Goal: Task Accomplishment & Management: Manage account settings

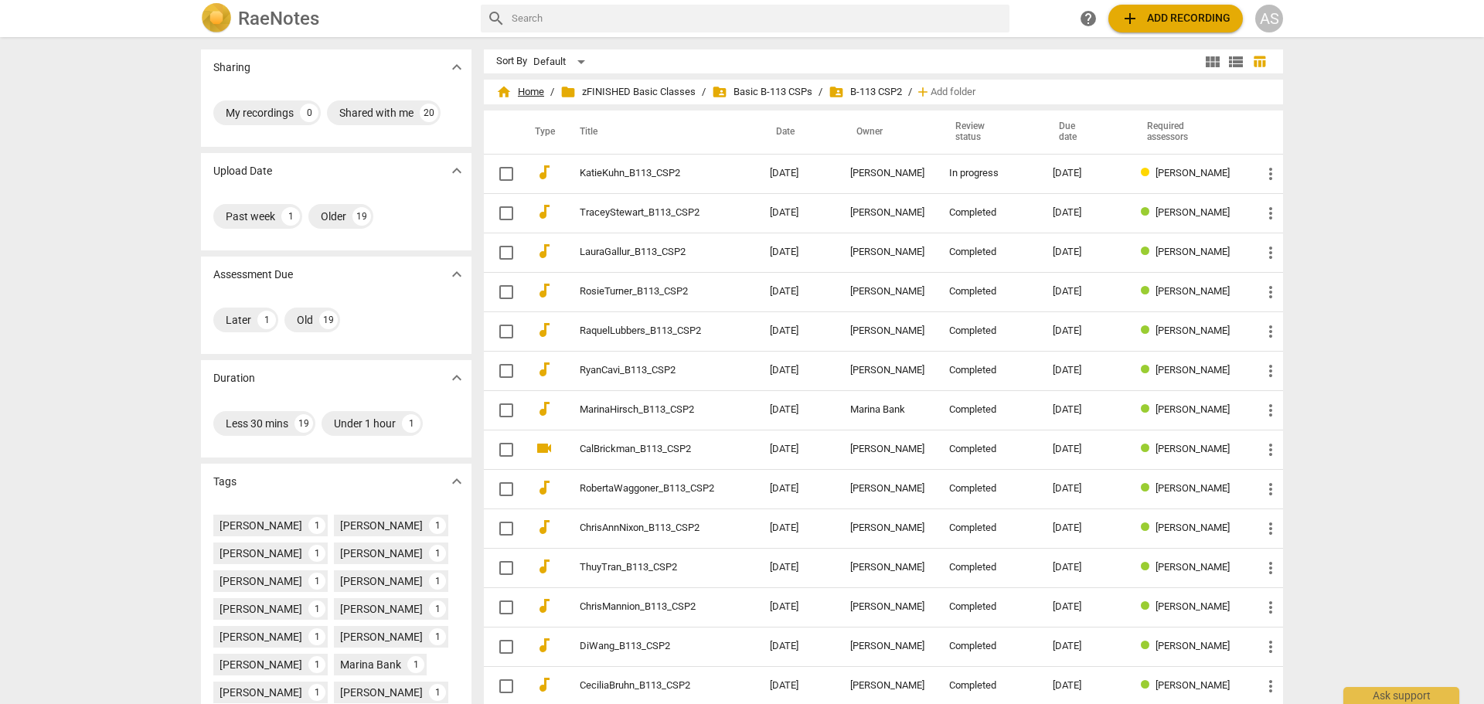
click at [519, 93] on span "home Home" at bounding box center [520, 91] width 48 height 15
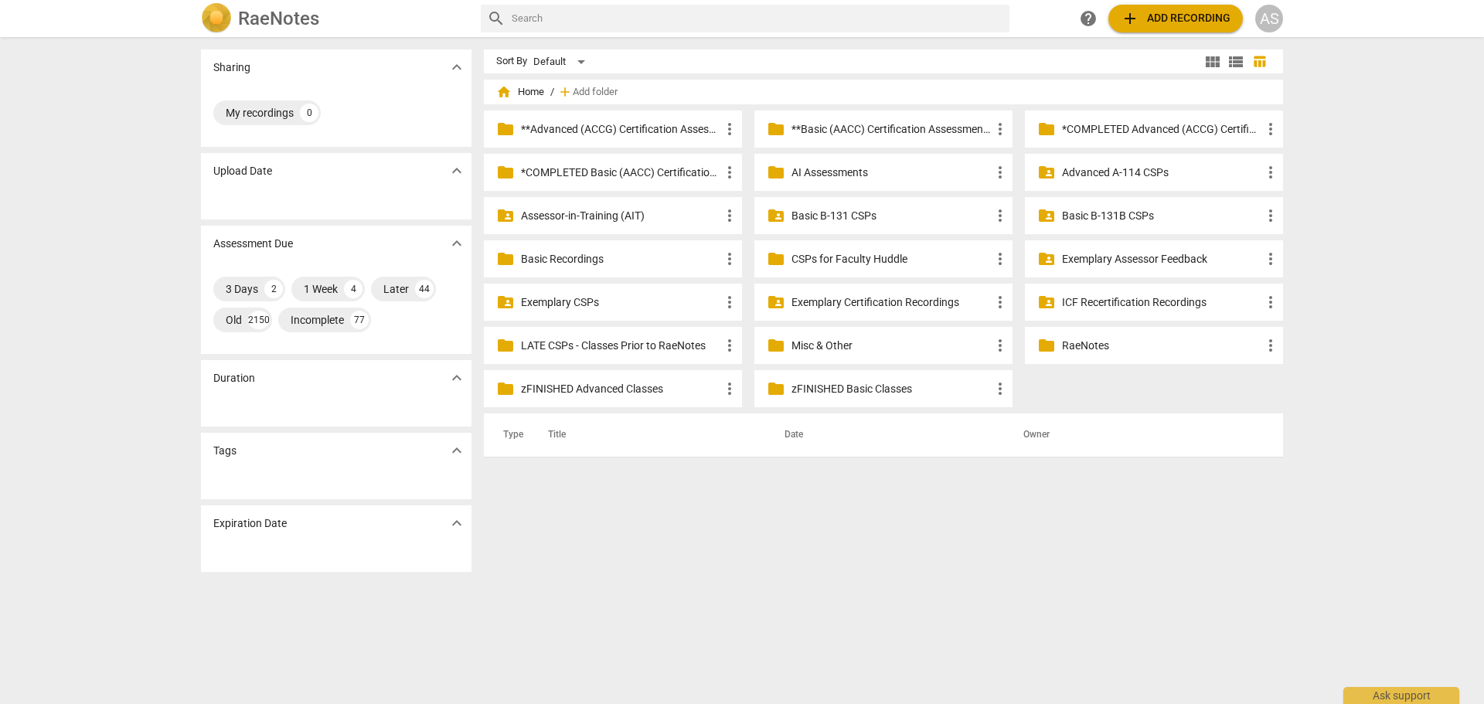
click at [860, 118] on div "folder **Basic (AACC) Certification Assessments more_vert" at bounding box center [883, 129] width 258 height 37
click at [884, 128] on p "**Basic (AACC) Certification Assessments" at bounding box center [890, 129] width 199 height 16
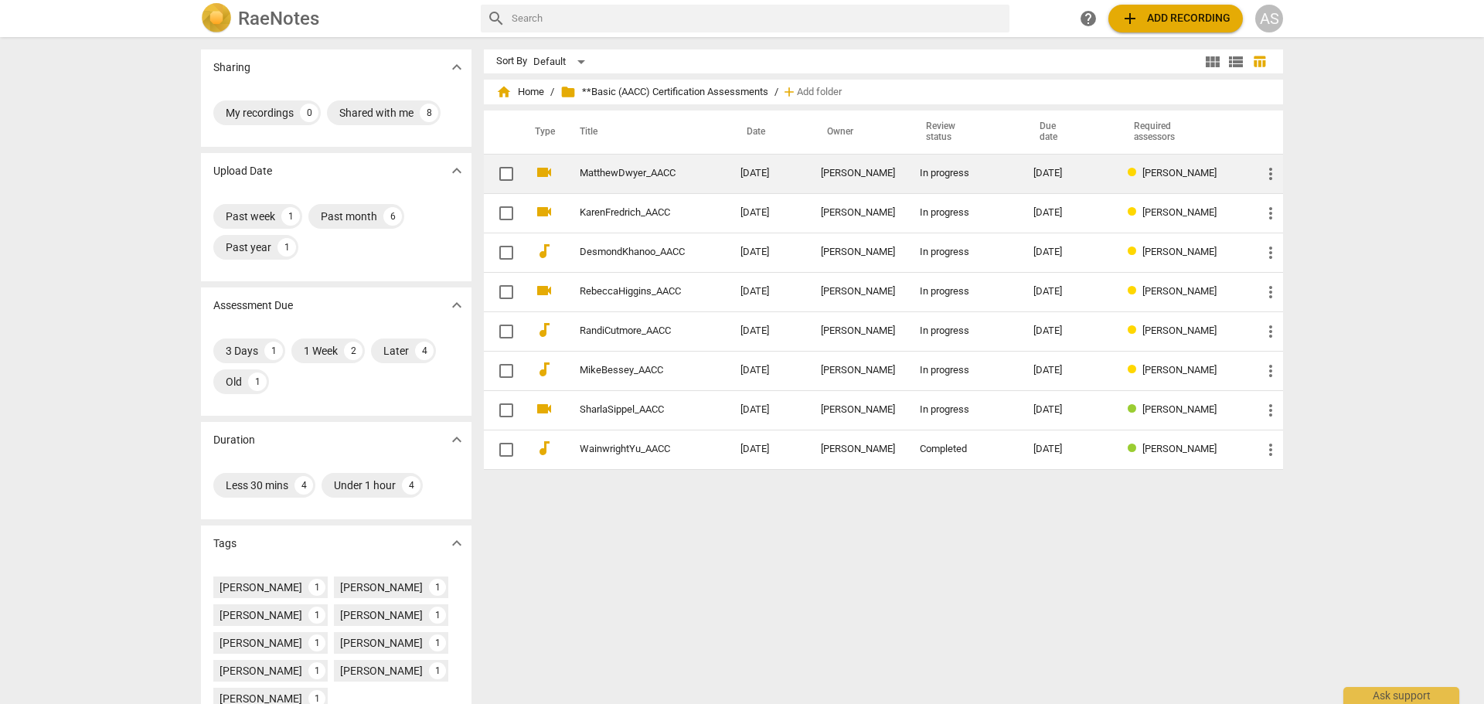
click at [905, 171] on td "[PERSON_NAME]" at bounding box center [857, 173] width 99 height 39
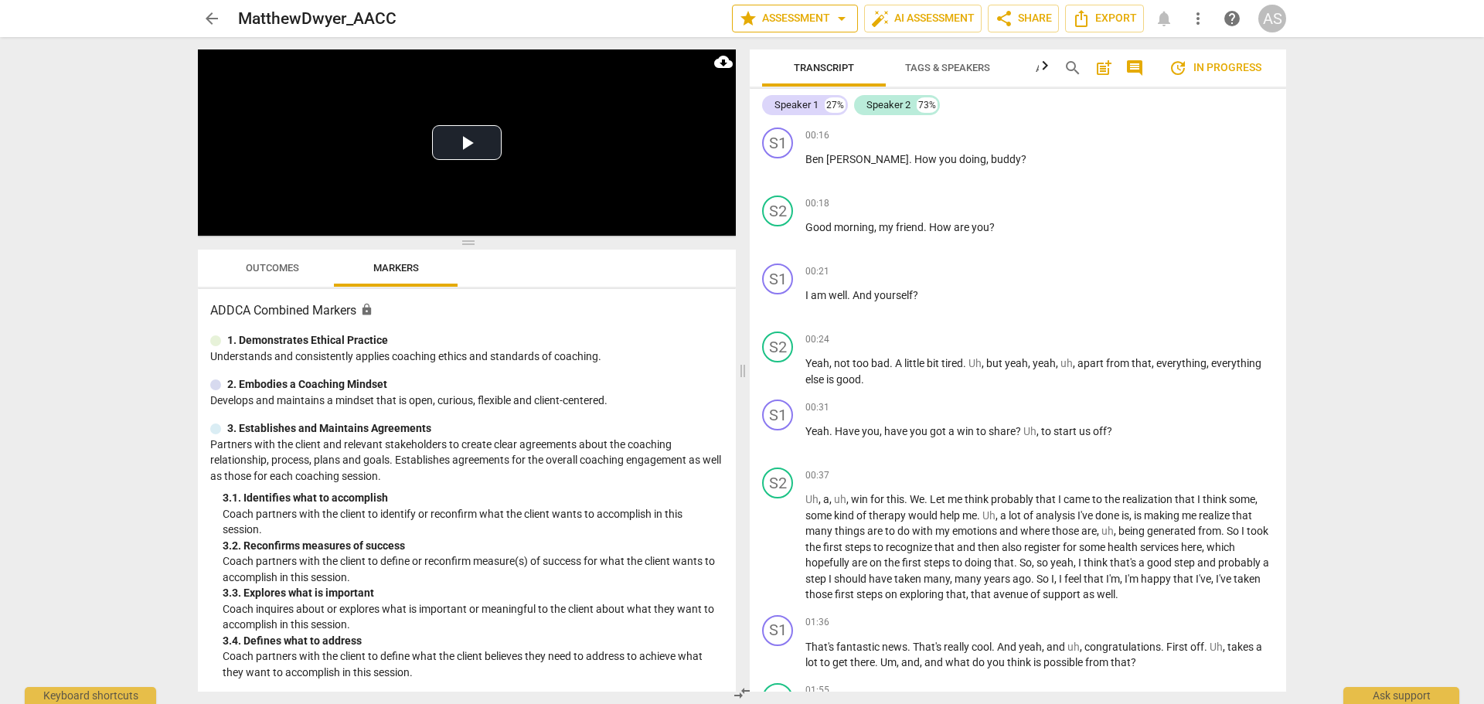
click at [839, 15] on span "arrow_drop_down" at bounding box center [841, 18] width 19 height 19
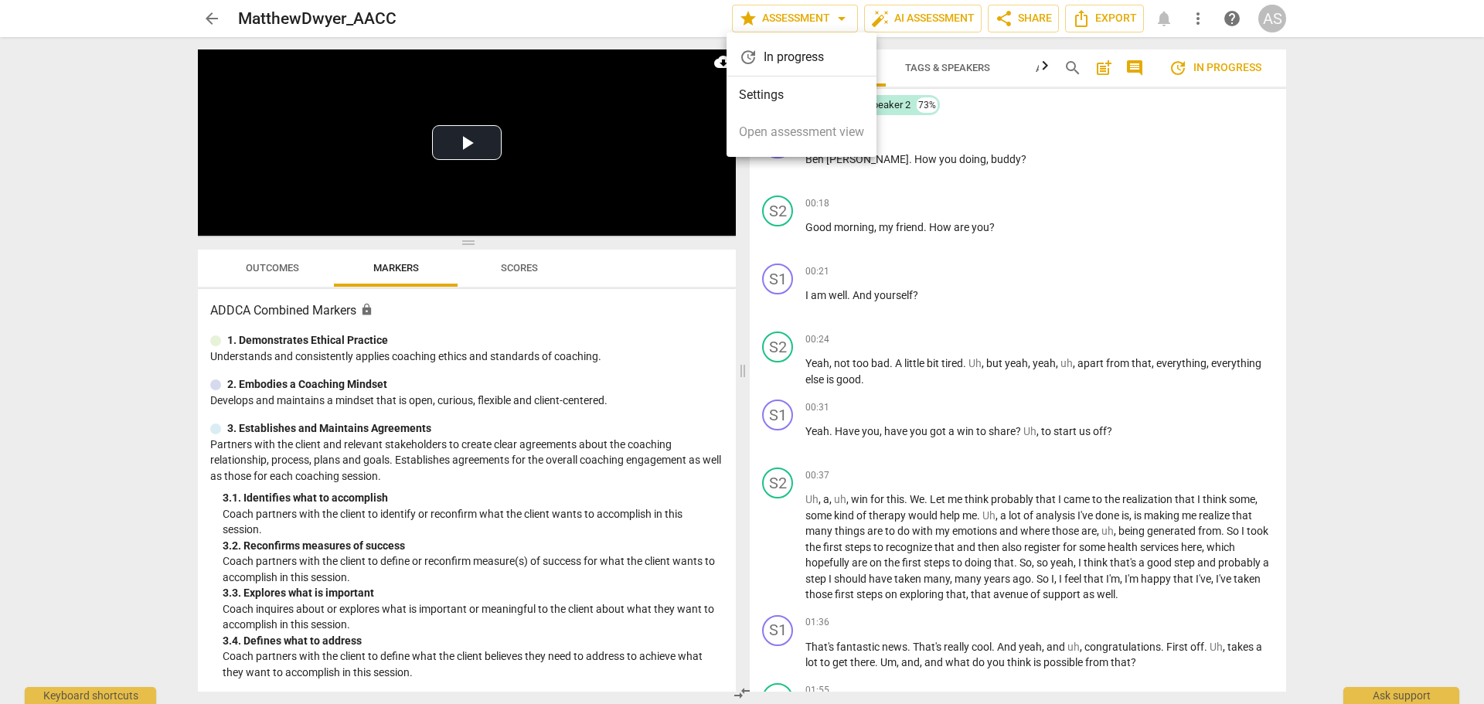
click at [802, 94] on li "Settings" at bounding box center [801, 95] width 150 height 37
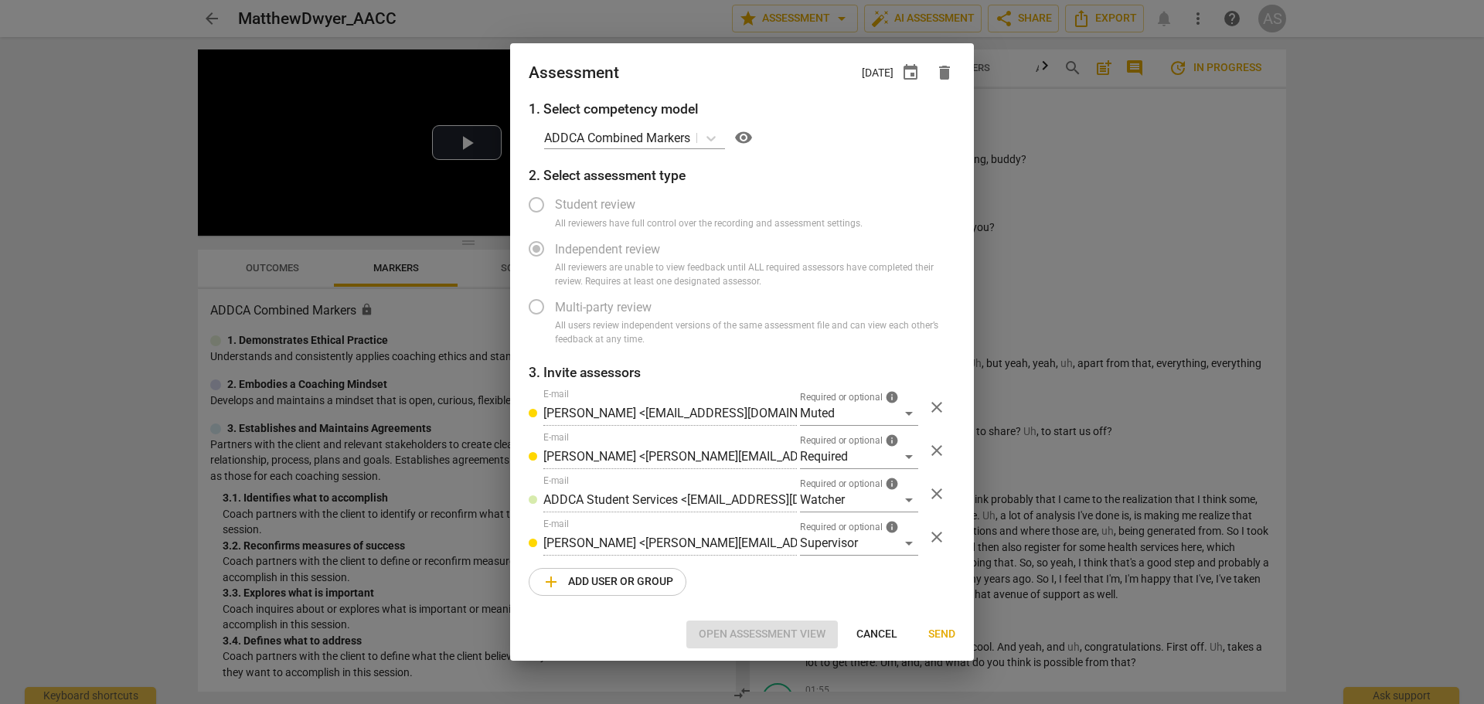
click at [889, 637] on span "Cancel" at bounding box center [876, 634] width 41 height 15
radio input "false"
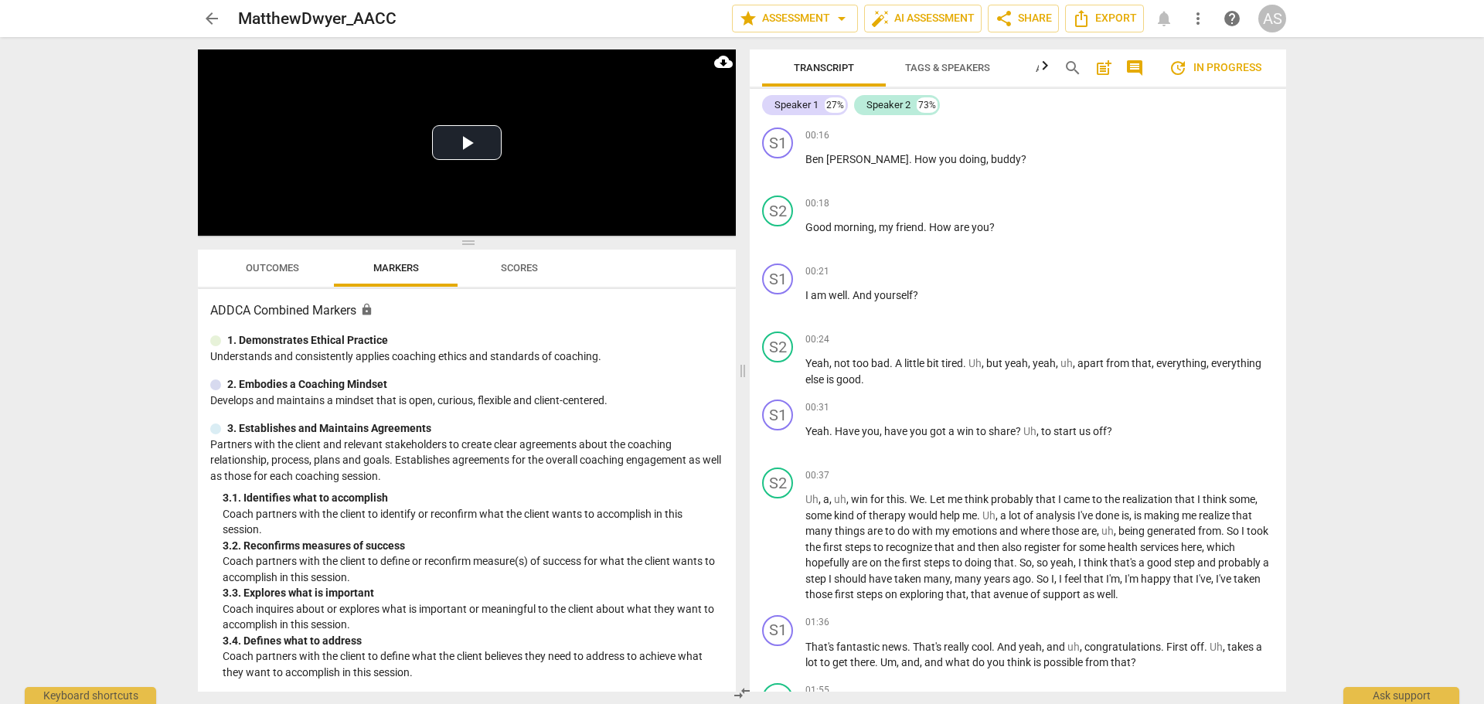
click at [217, 15] on span "arrow_back" at bounding box center [211, 18] width 19 height 19
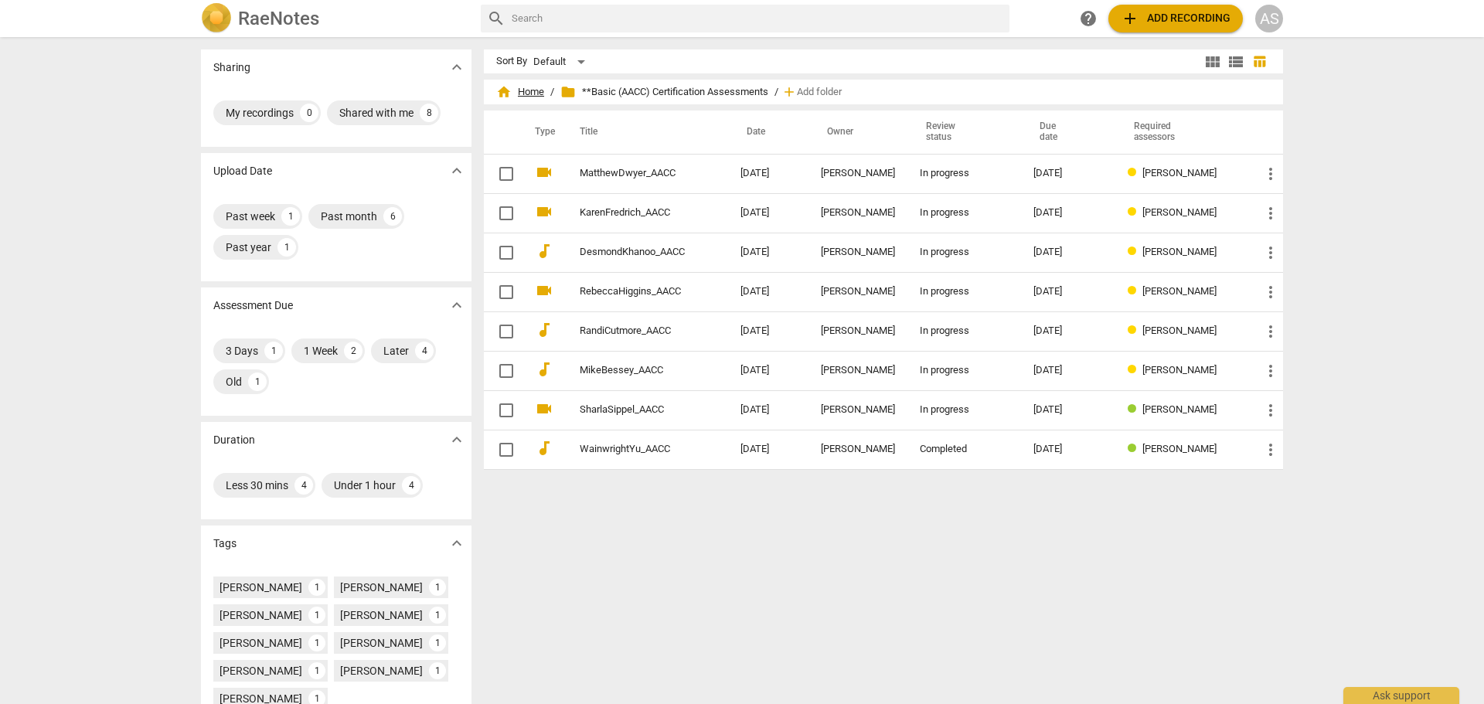
click at [532, 94] on span "home Home" at bounding box center [520, 91] width 48 height 15
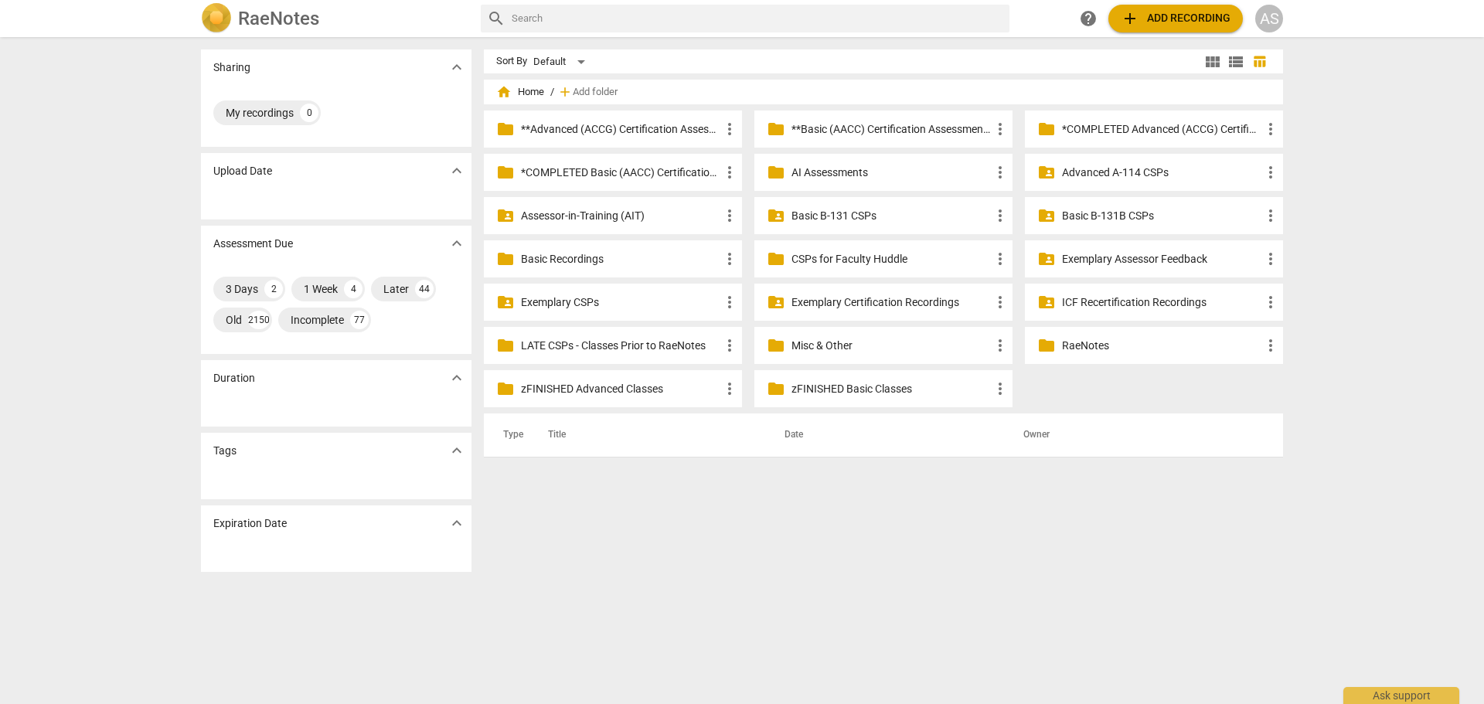
click at [823, 377] on div "folder zFINISHED Basic Classes more_vert" at bounding box center [883, 388] width 258 height 37
click at [825, 381] on p "zFINISHED Basic Classes" at bounding box center [890, 389] width 199 height 16
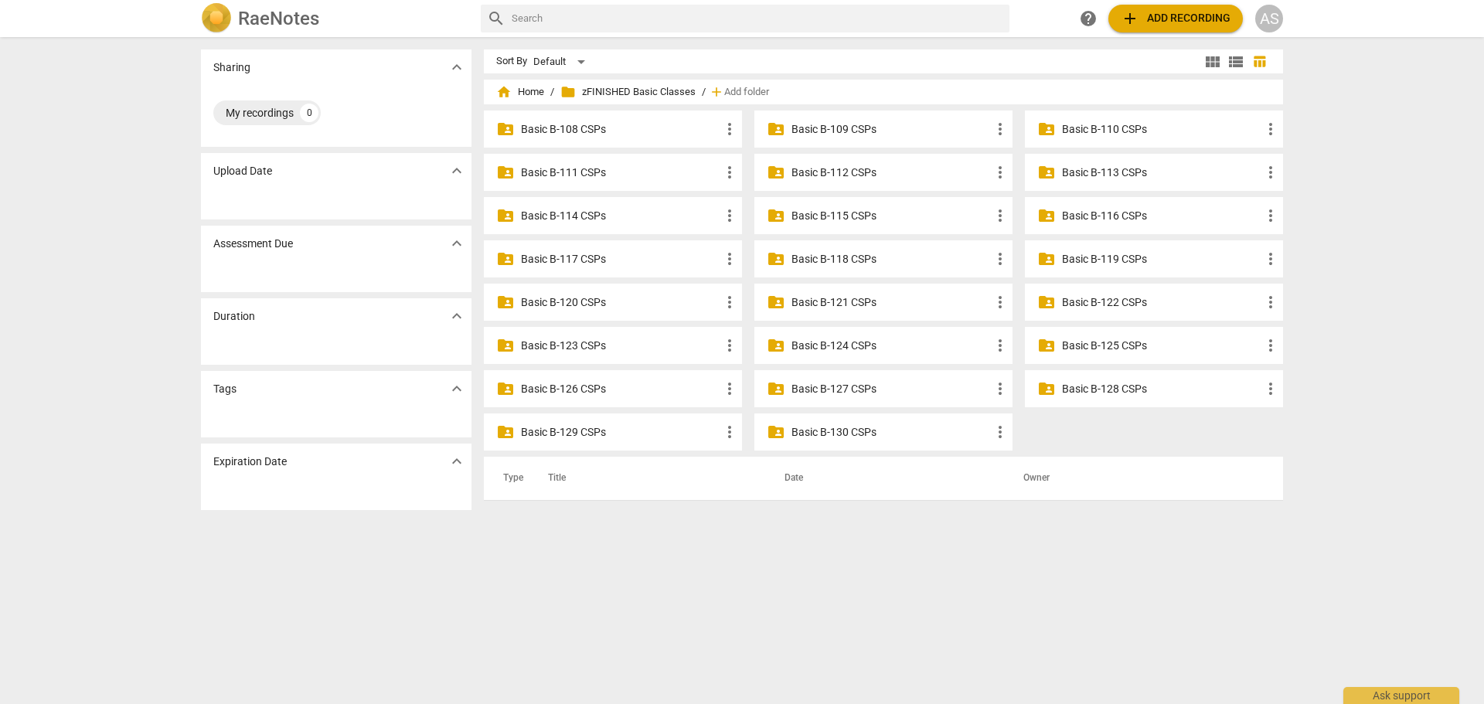
click at [1083, 381] on p "Basic B-128 CSPs" at bounding box center [1161, 389] width 199 height 16
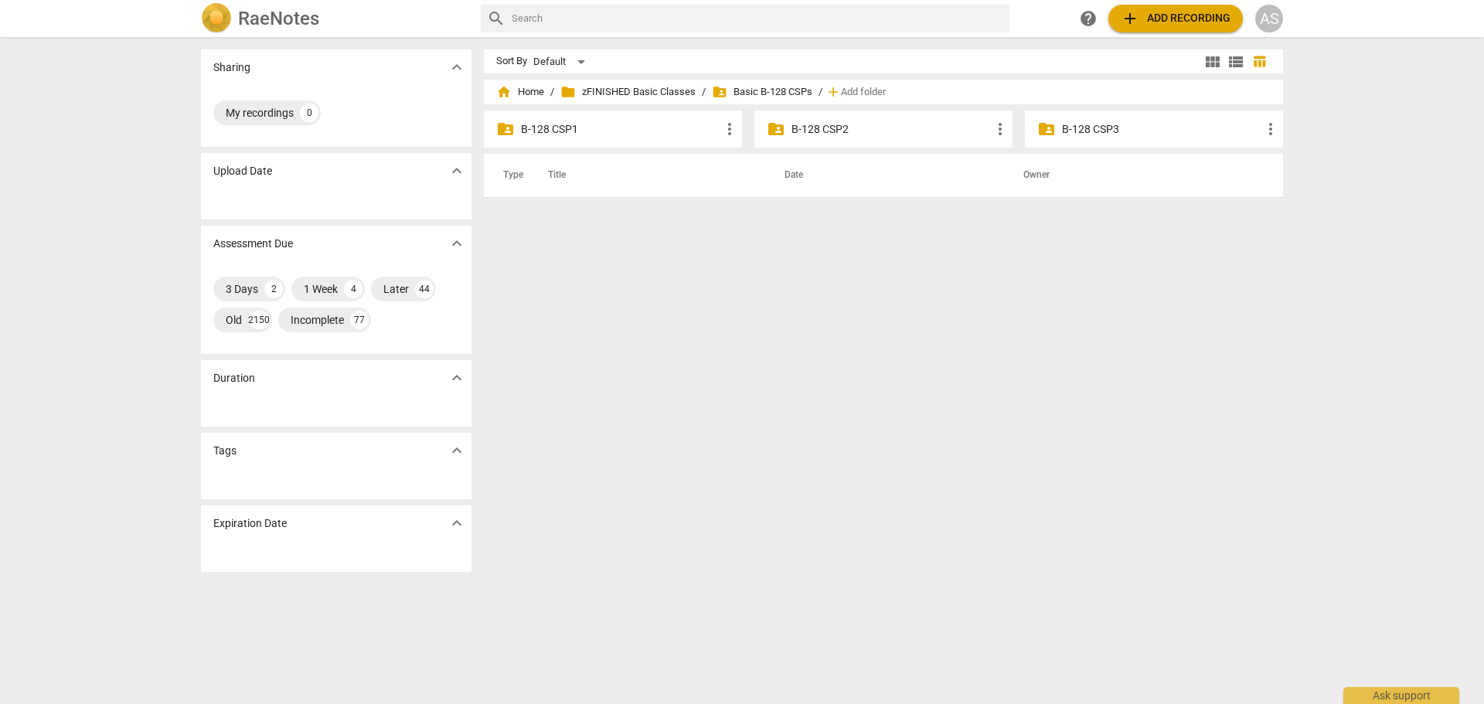
click at [654, 126] on p "B-128 CSP1" at bounding box center [620, 129] width 199 height 16
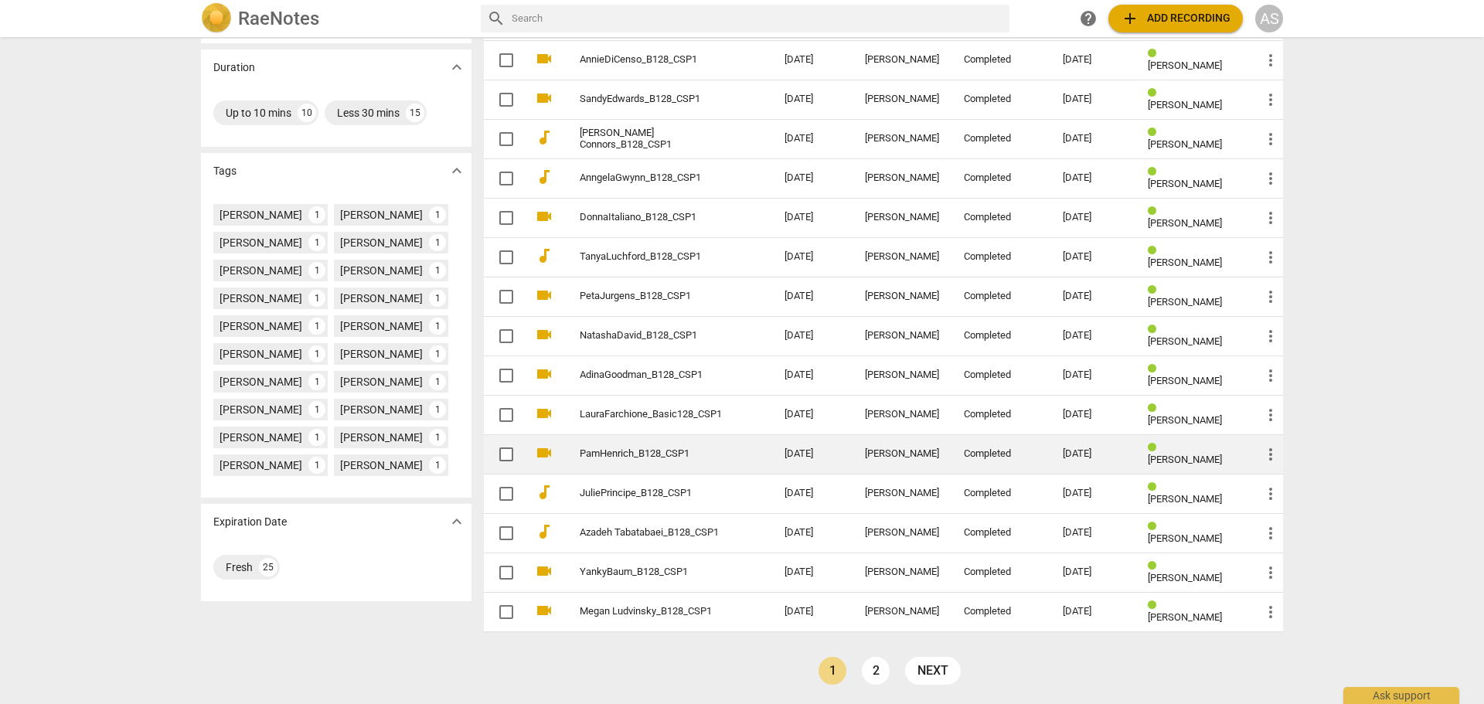
scroll to position [311, 0]
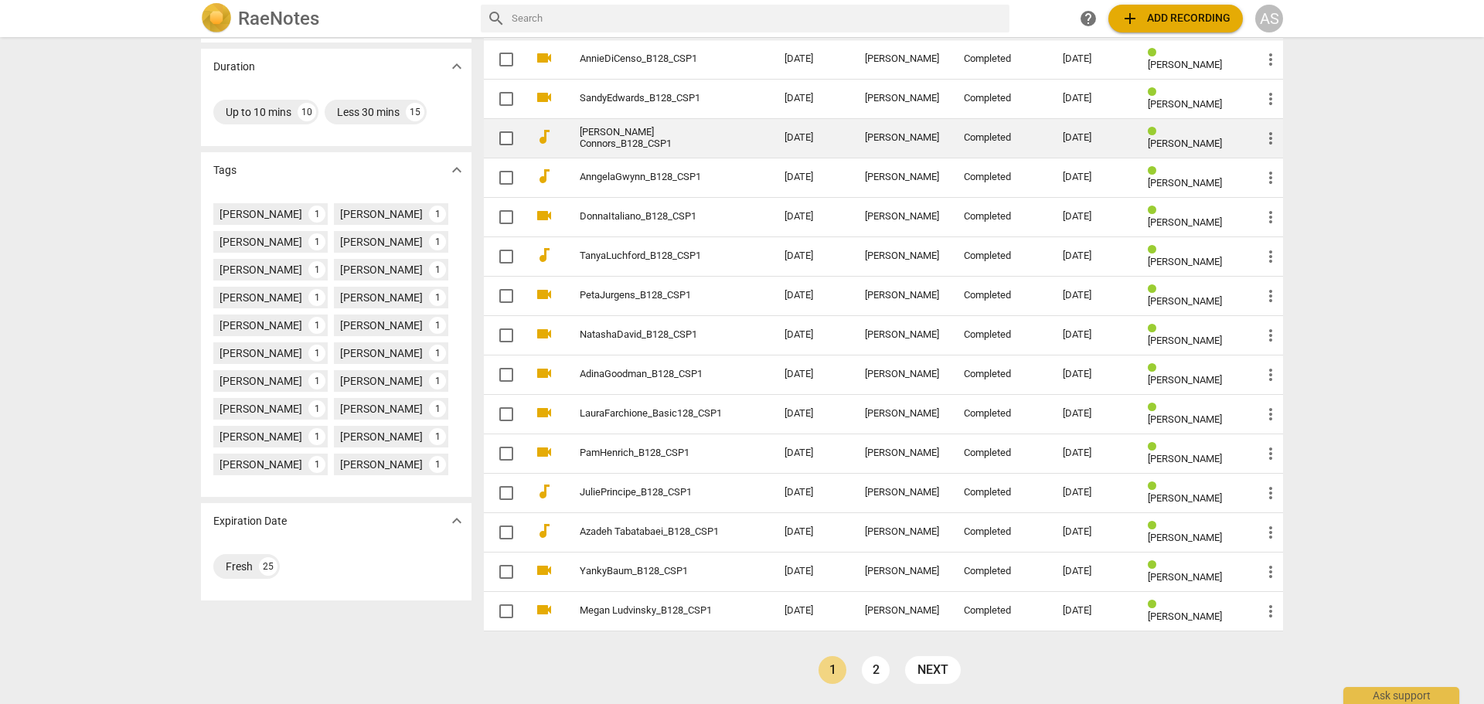
click at [645, 148] on td "[PERSON_NAME] Connors_B128_CSP1" at bounding box center [666, 137] width 211 height 39
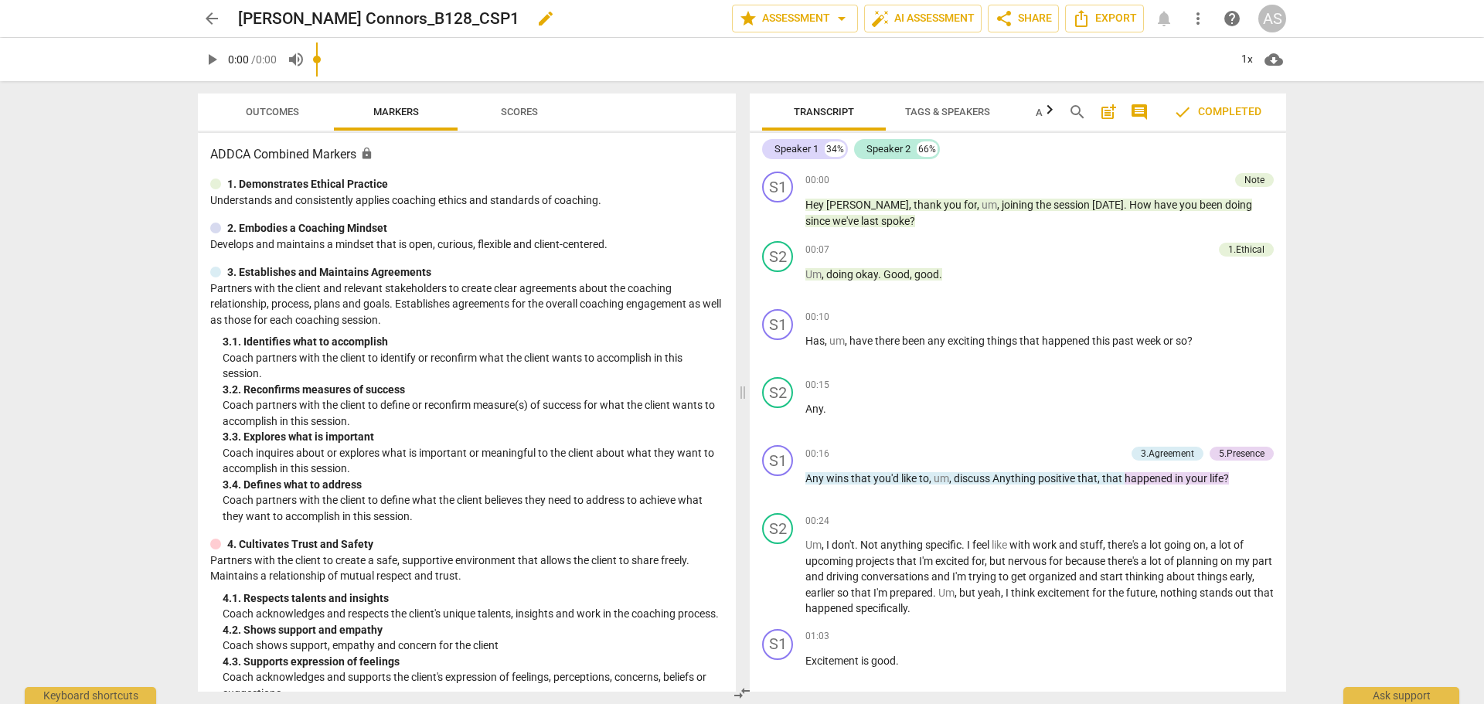
click at [536, 22] on span "edit" at bounding box center [545, 18] width 19 height 19
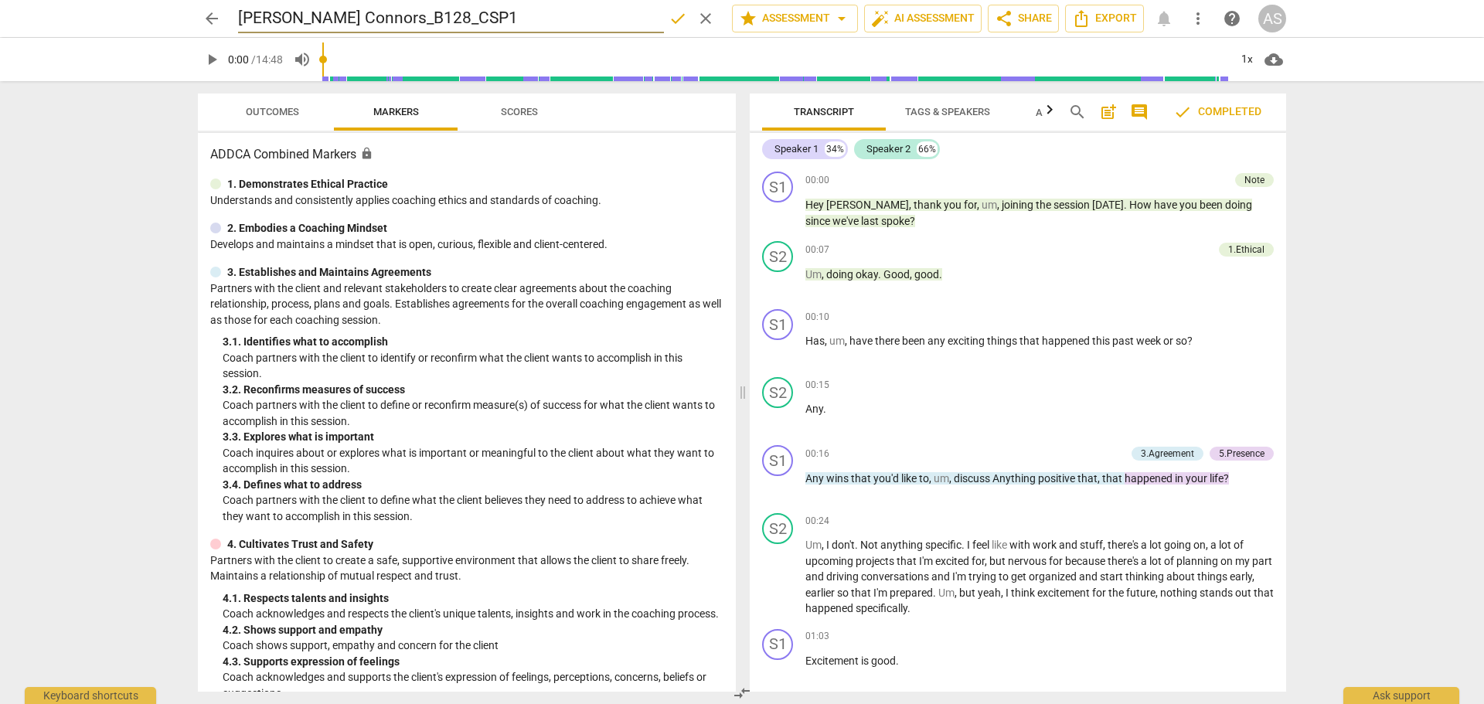
click at [294, 15] on input "[PERSON_NAME] Connors_B128_CSP1" at bounding box center [451, 18] width 426 height 29
type input "DeniseConnors_B128_CSP1"
click at [668, 22] on span "done" at bounding box center [677, 18] width 19 height 19
click at [198, 22] on span "arrow_back" at bounding box center [212, 18] width 28 height 19
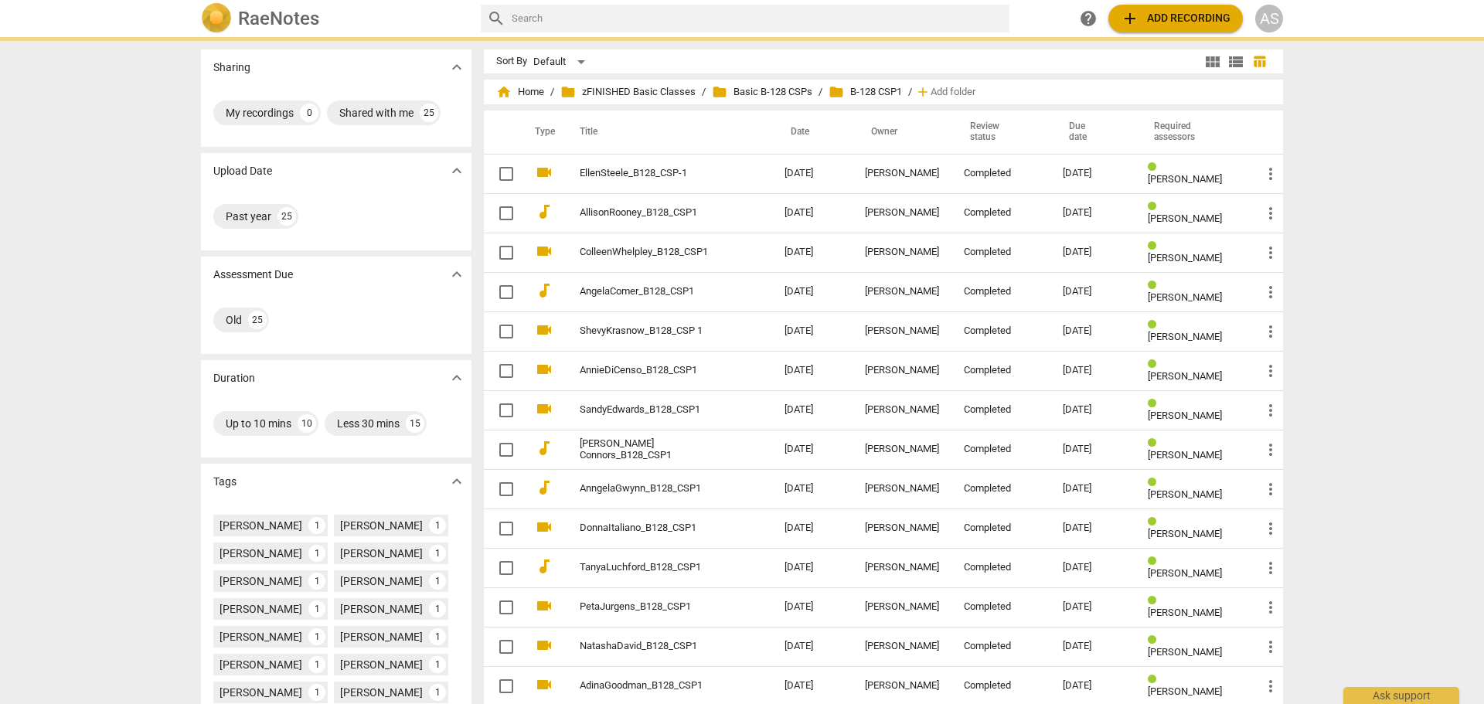
click at [209, 19] on img at bounding box center [216, 18] width 31 height 31
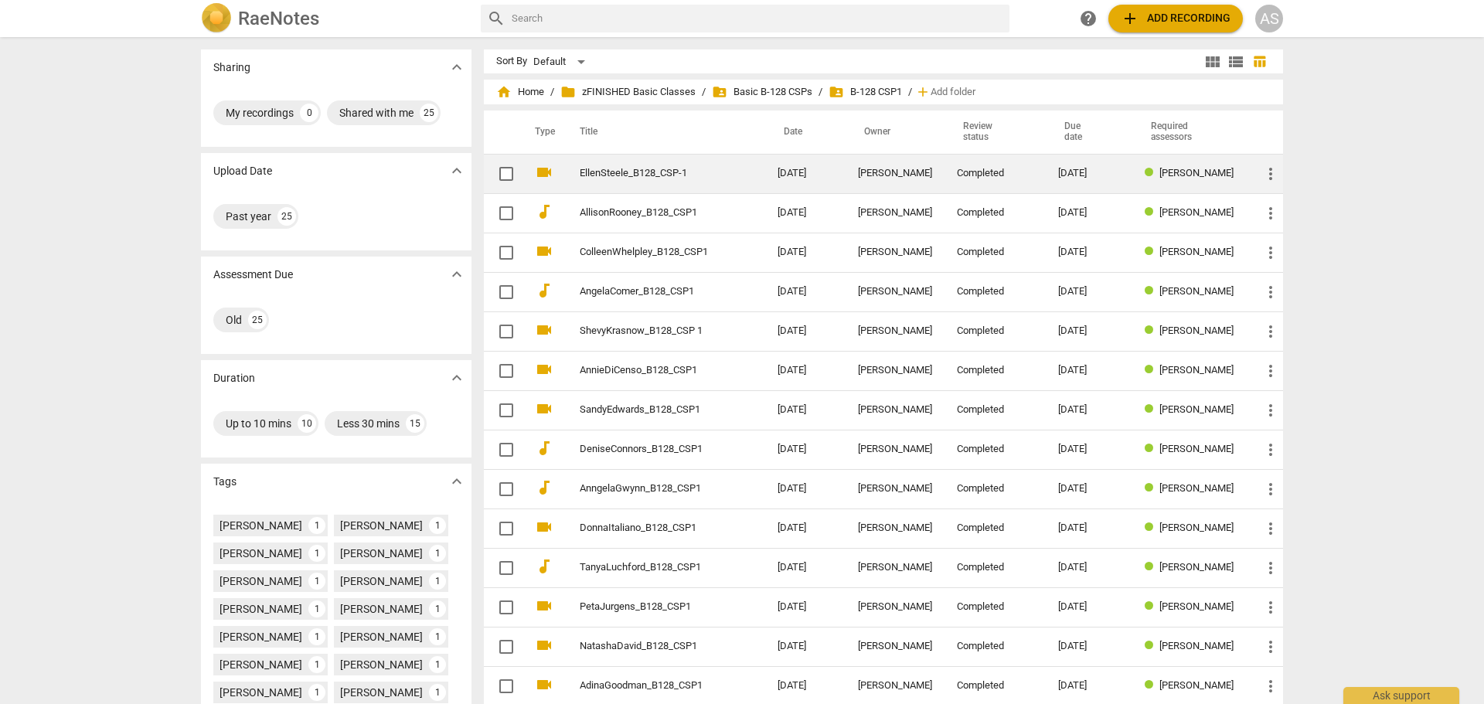
click at [730, 168] on td "EllenSteele_B128_CSP-1" at bounding box center [663, 173] width 204 height 39
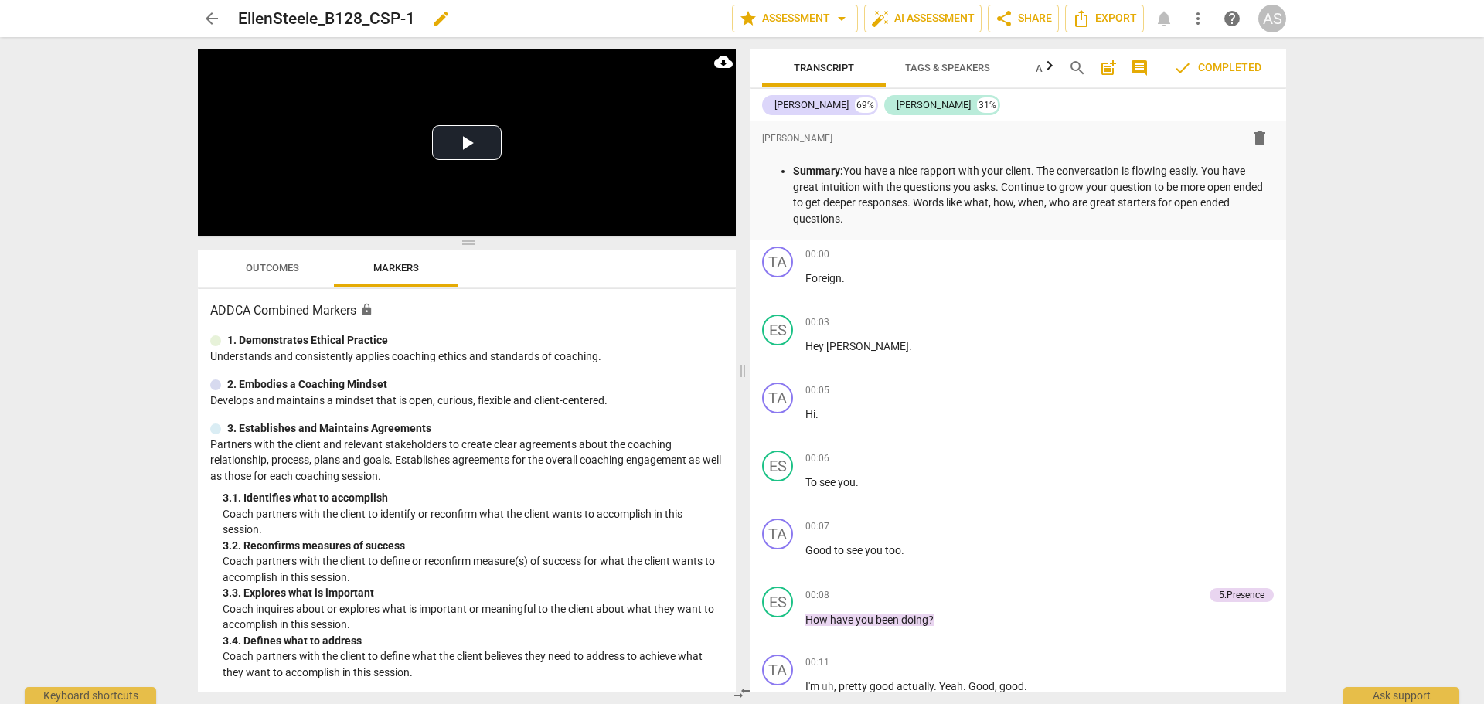
click at [437, 19] on span "edit" at bounding box center [441, 18] width 19 height 19
click at [409, 14] on input "EllenSteele_B128_CSP-1" at bounding box center [451, 18] width 426 height 29
type input "EllenSteele_B128_CSP1"
click at [668, 20] on span "done" at bounding box center [677, 18] width 19 height 19
click at [210, 16] on span "arrow_back" at bounding box center [211, 18] width 19 height 19
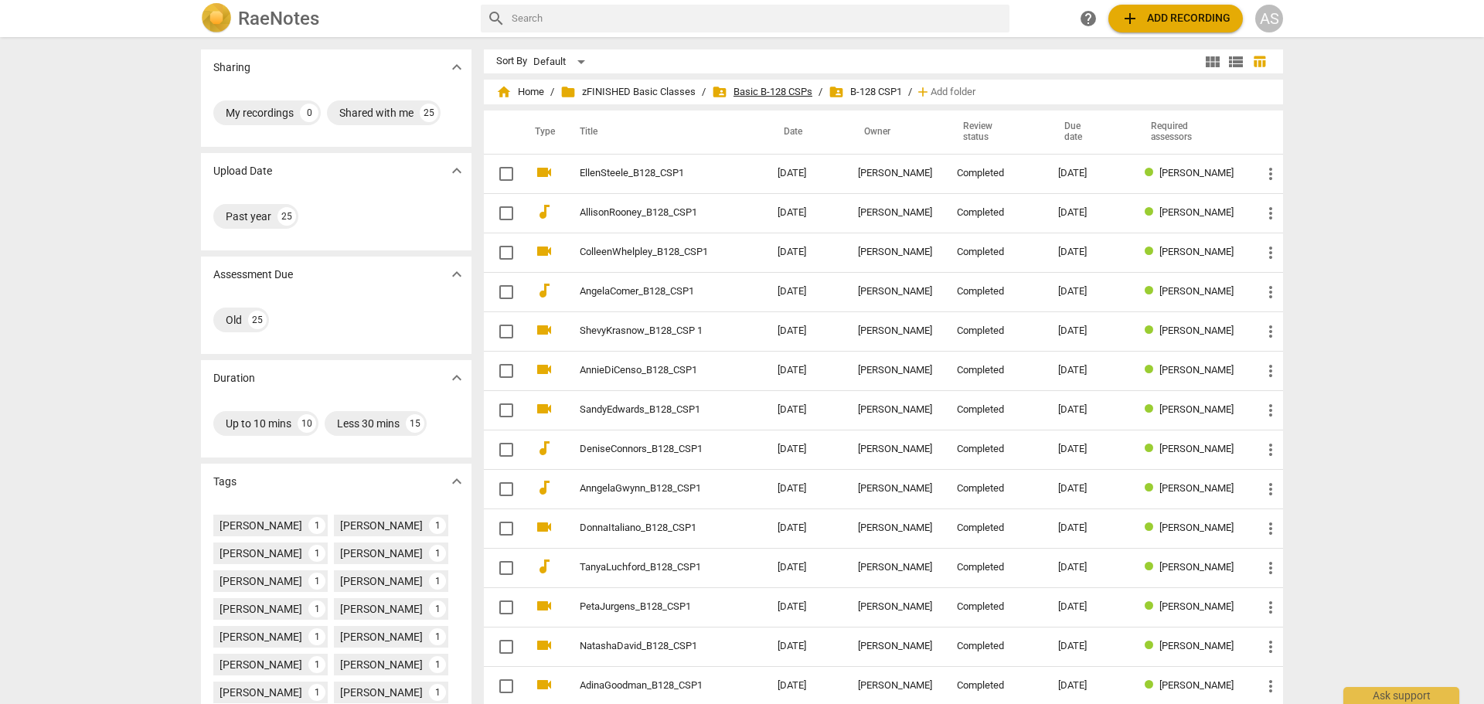
click at [781, 94] on span "folder_shared Basic B-128 CSPs" at bounding box center [762, 91] width 100 height 15
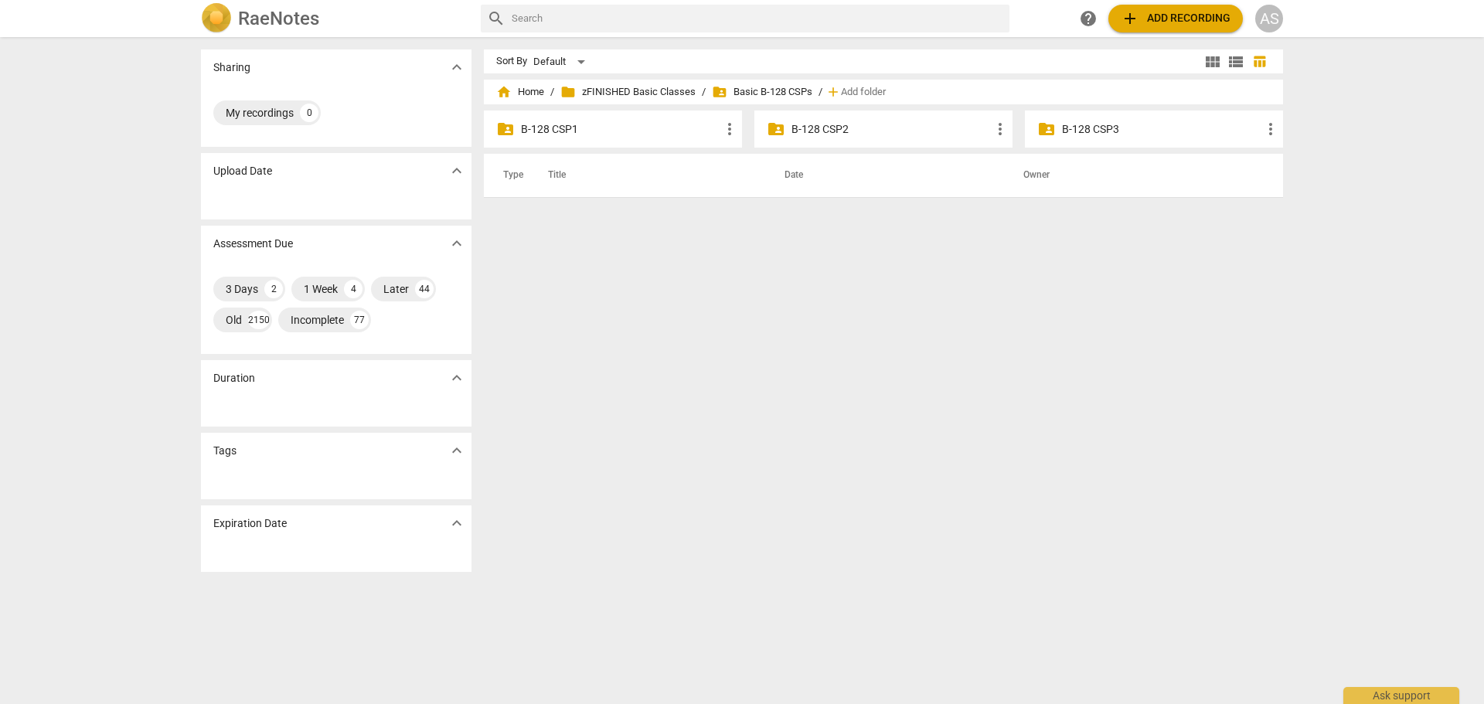
click at [802, 132] on p "B-128 CSP2" at bounding box center [890, 129] width 199 height 16
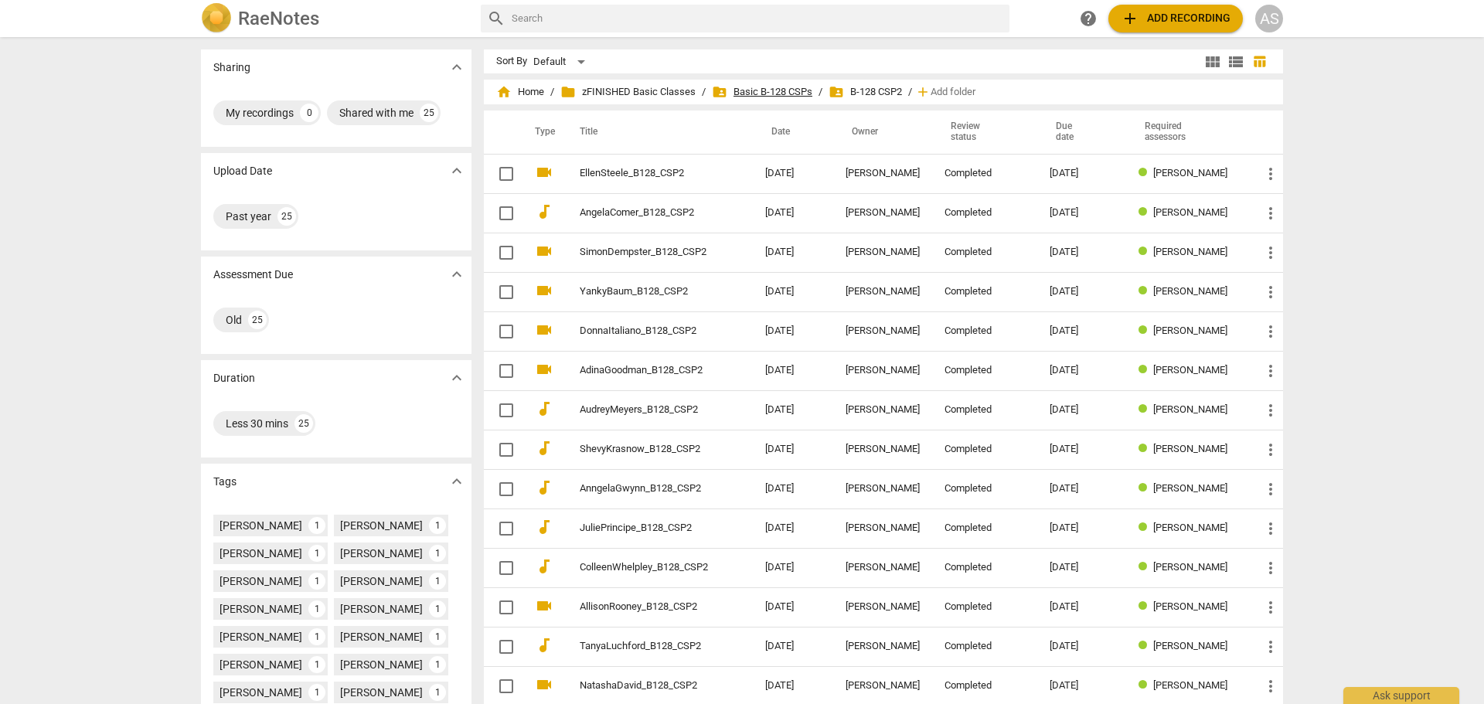
click at [795, 86] on span "folder_shared Basic B-128 CSPs" at bounding box center [762, 91] width 100 height 15
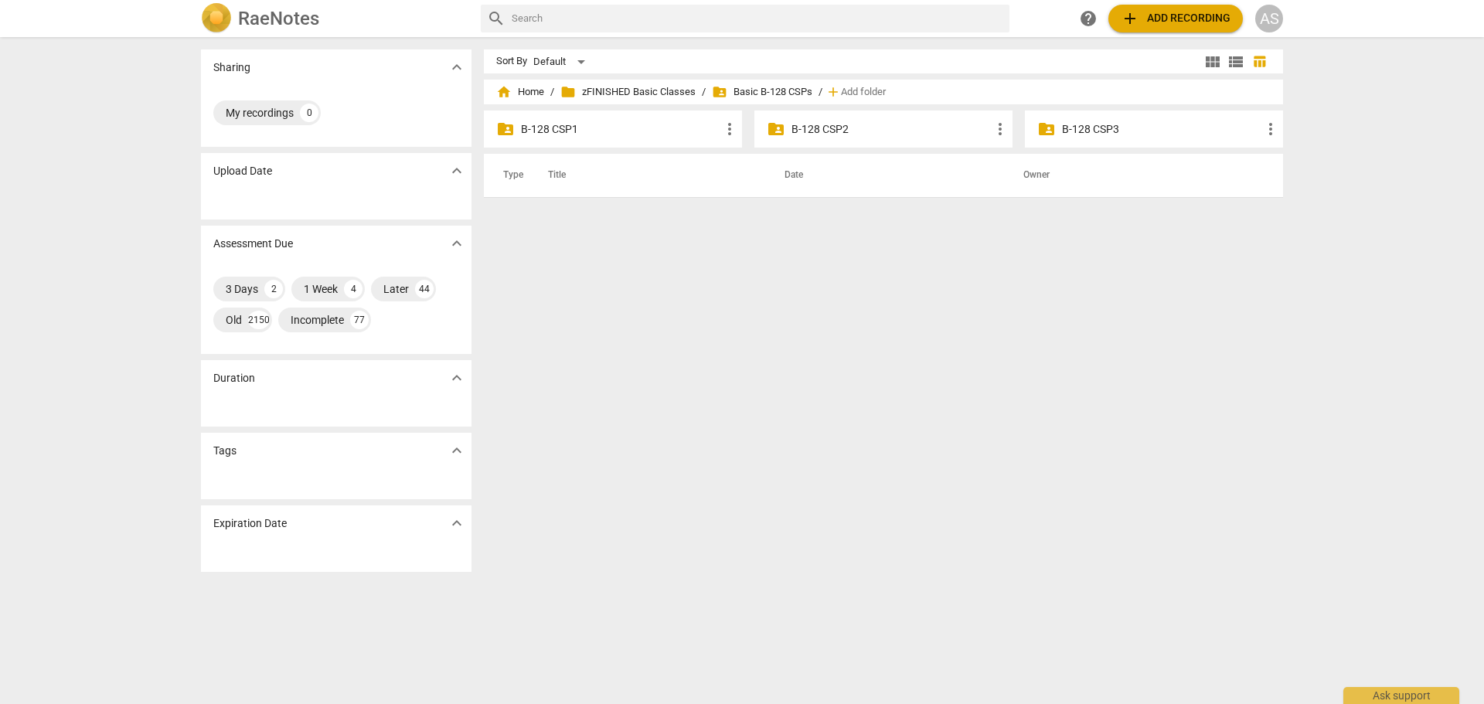
click at [1107, 122] on p "B-128 CSP3" at bounding box center [1161, 129] width 199 height 16
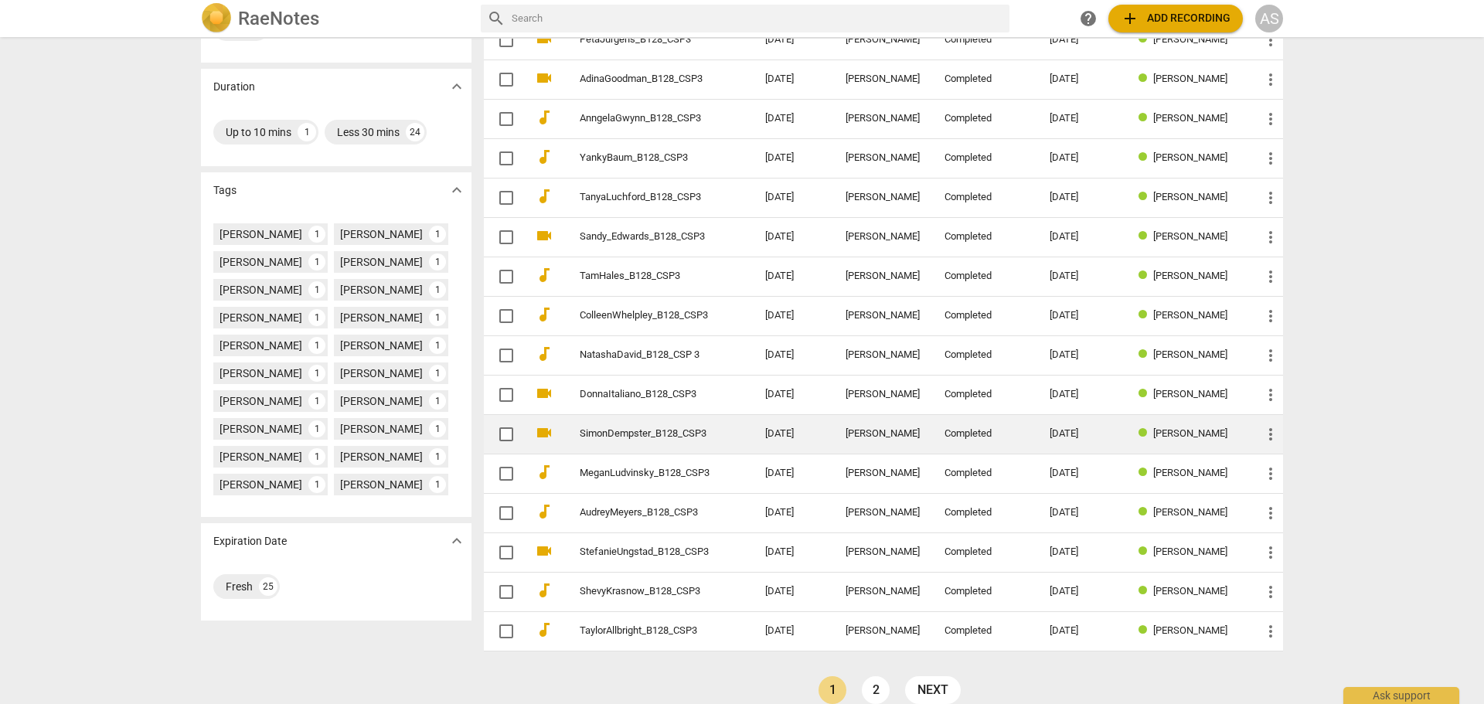
scroll to position [311, 0]
